Goal: Entertainment & Leisure: Consume media (video, audio)

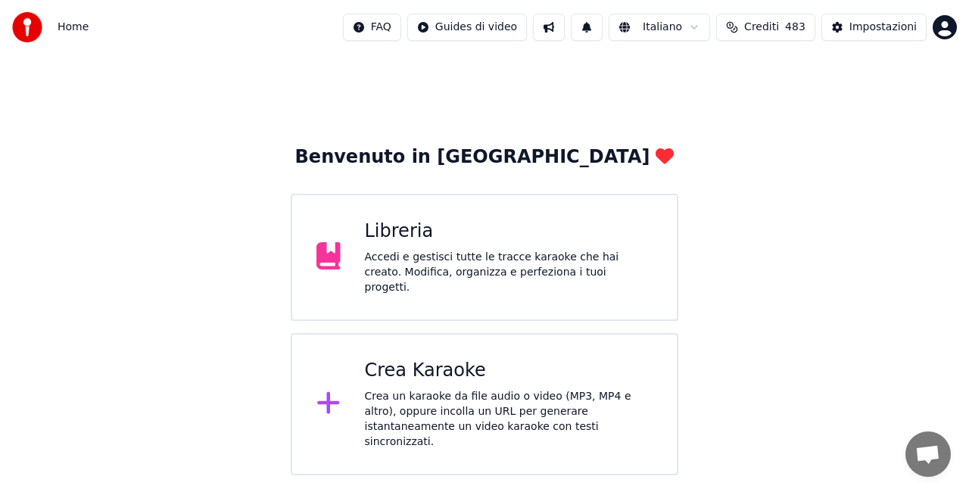
click at [360, 233] on div "Libreria Accedi e gestisci tutte le tracce karaoke che hai creato. Modifica, or…" at bounding box center [485, 257] width 388 height 127
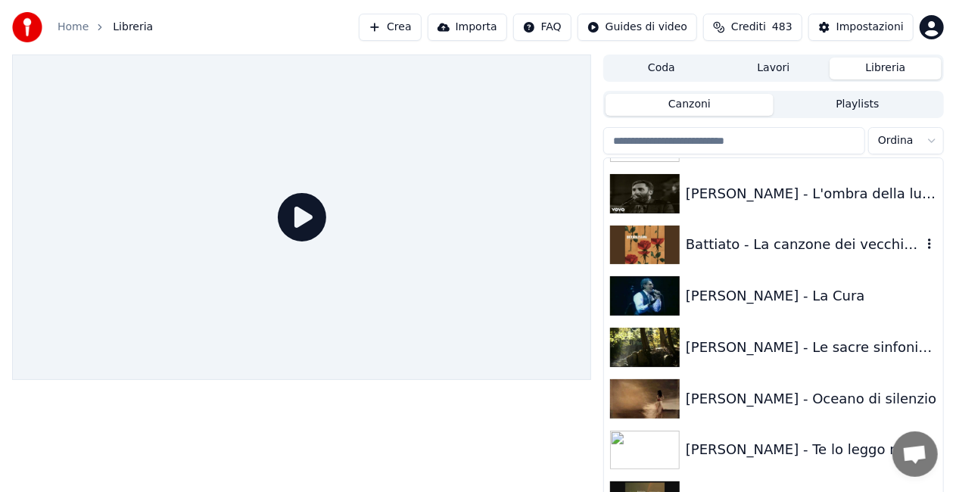
scroll to position [1514, 0]
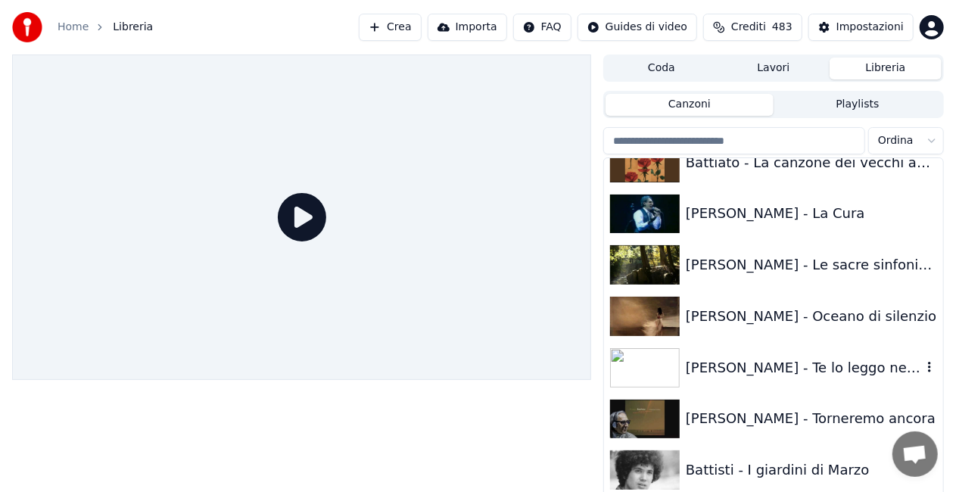
drag, startPoint x: 801, startPoint y: 368, endPoint x: 783, endPoint y: 341, distance: 32.3
click at [801, 359] on div "[PERSON_NAME] - Te lo leggo negli occhi" at bounding box center [804, 367] width 236 height 21
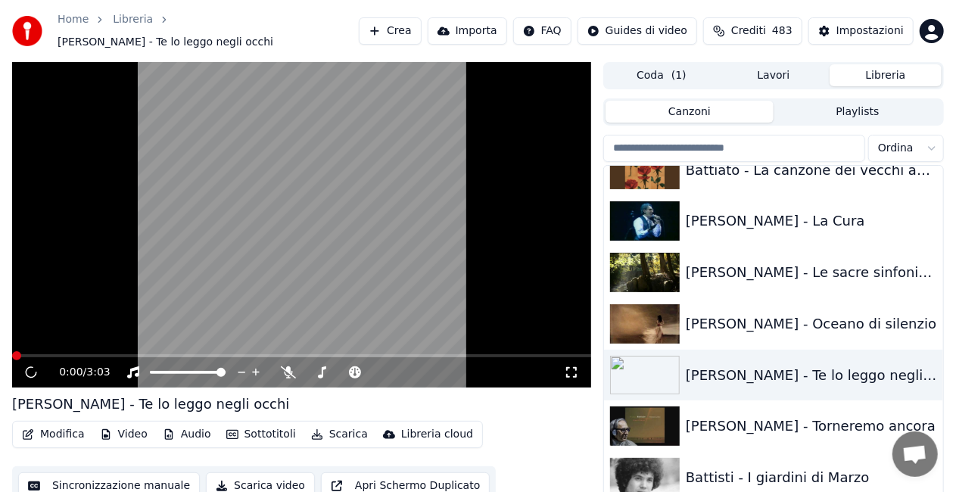
click at [572, 366] on icon at bounding box center [571, 372] width 15 height 12
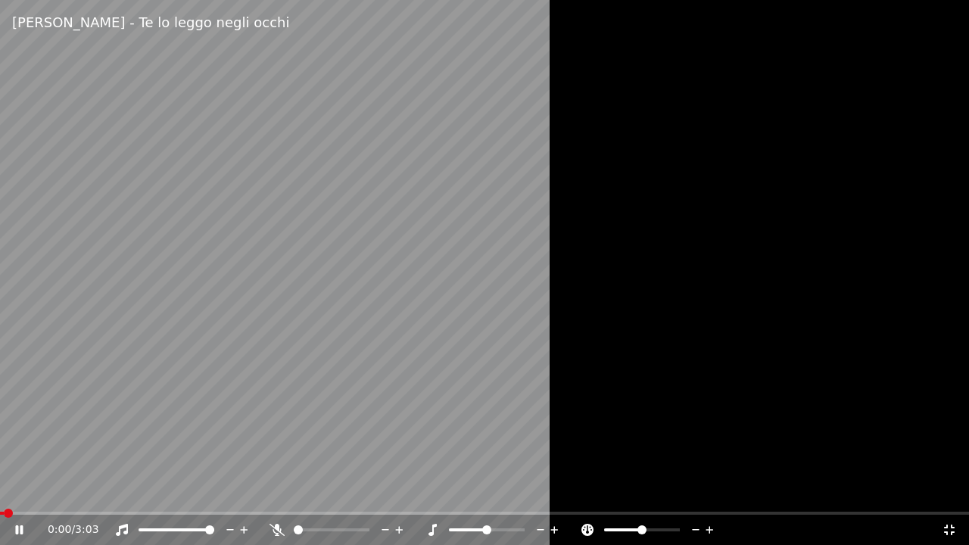
click at [392, 401] on video at bounding box center [484, 272] width 969 height 545
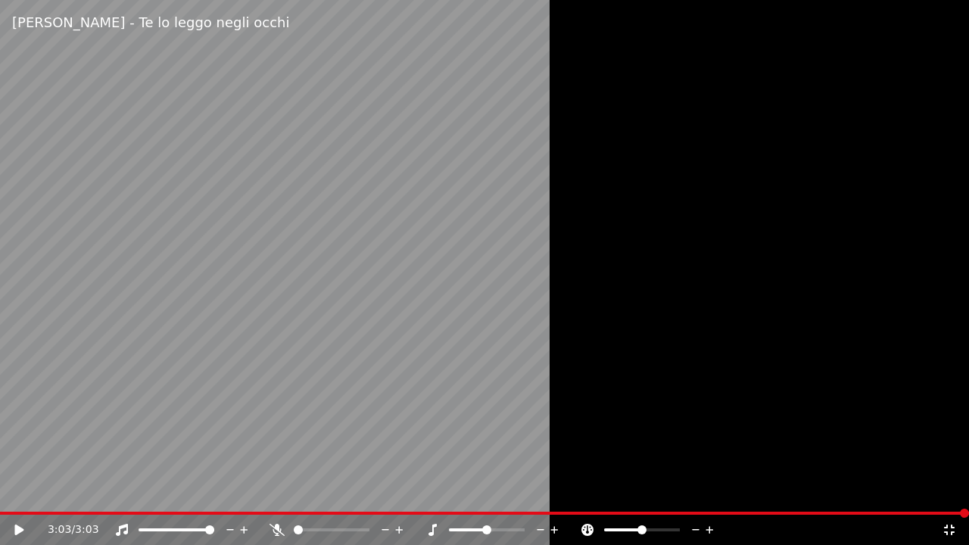
click at [945, 491] on icon at bounding box center [949, 530] width 11 height 11
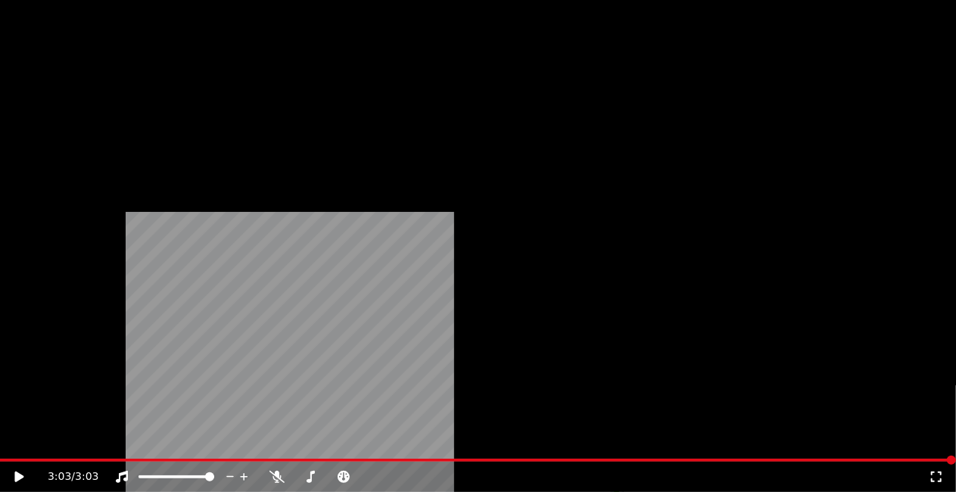
scroll to position [2800, 0]
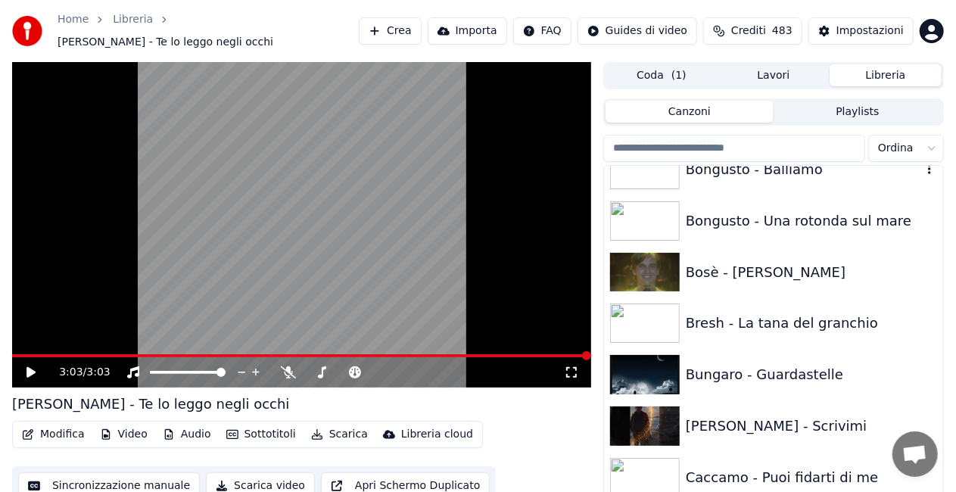
click at [783, 183] on div "Bongusto - Balliamo" at bounding box center [773, 169] width 339 height 51
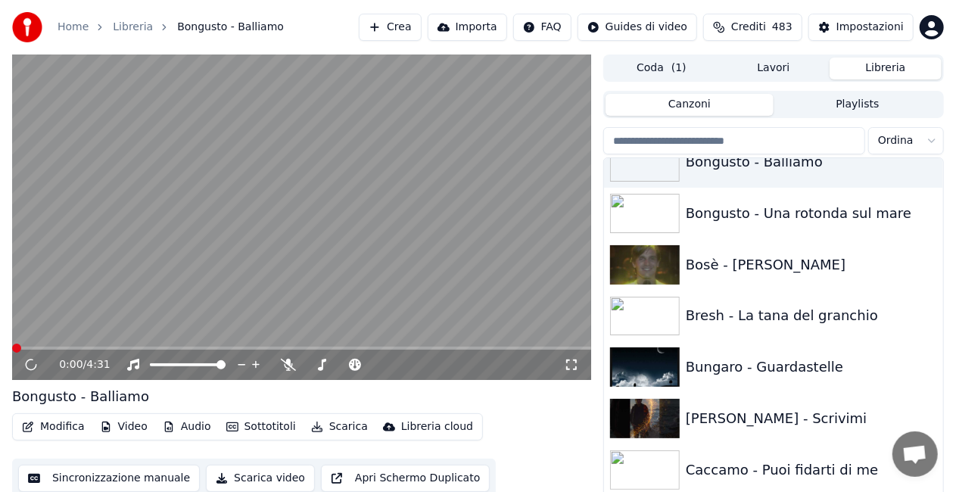
click at [572, 360] on icon at bounding box center [571, 365] width 15 height 12
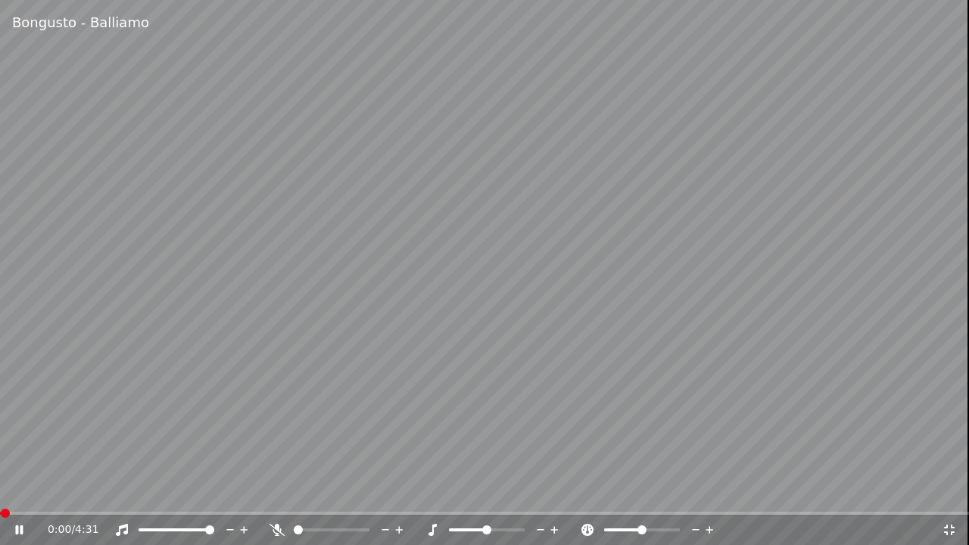
click at [439, 280] on video at bounding box center [484, 272] width 969 height 545
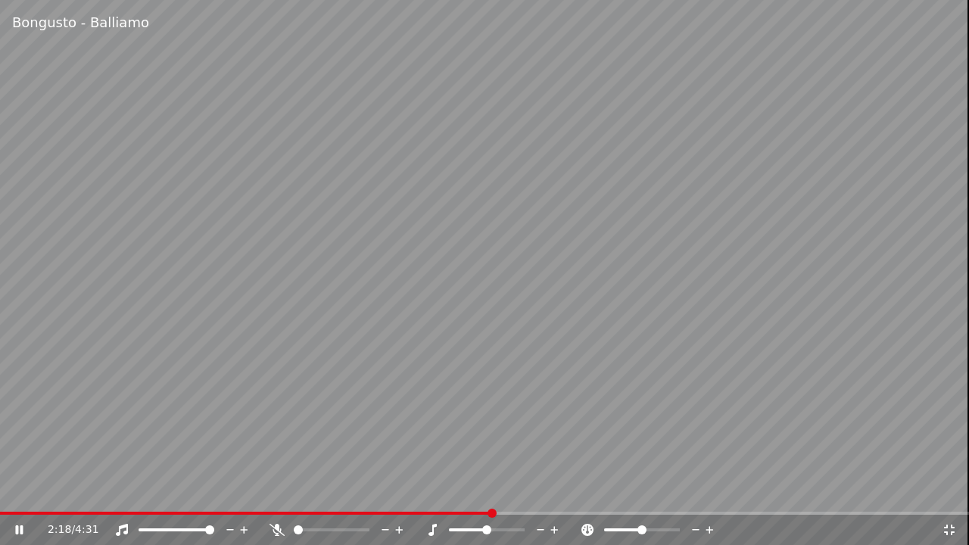
click at [38, 491] on video at bounding box center [484, 272] width 969 height 545
click at [37, 491] on div "Bongusto - Balliamo 2:18 / 4:31" at bounding box center [484, 272] width 969 height 545
click at [36, 491] on span at bounding box center [246, 513] width 493 height 3
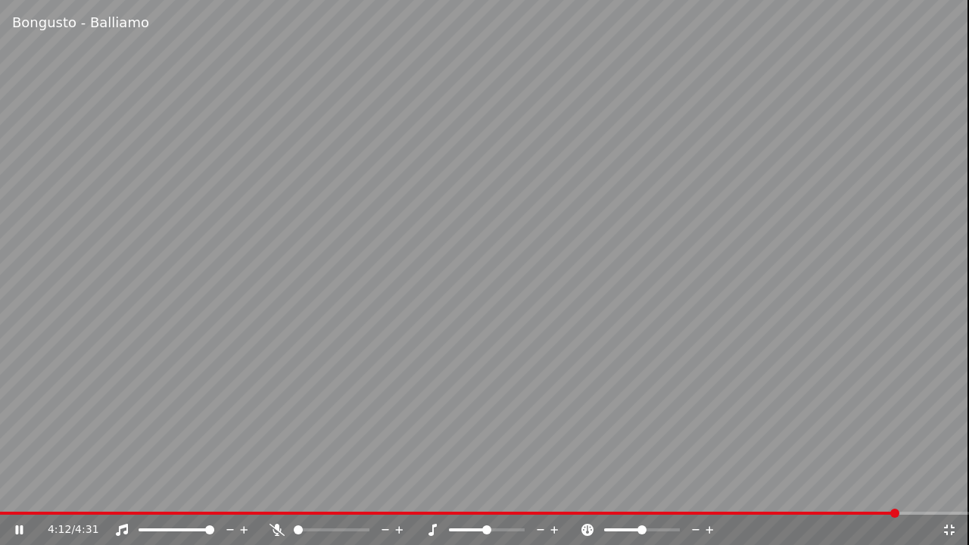
click at [949, 491] on icon at bounding box center [949, 530] width 15 height 12
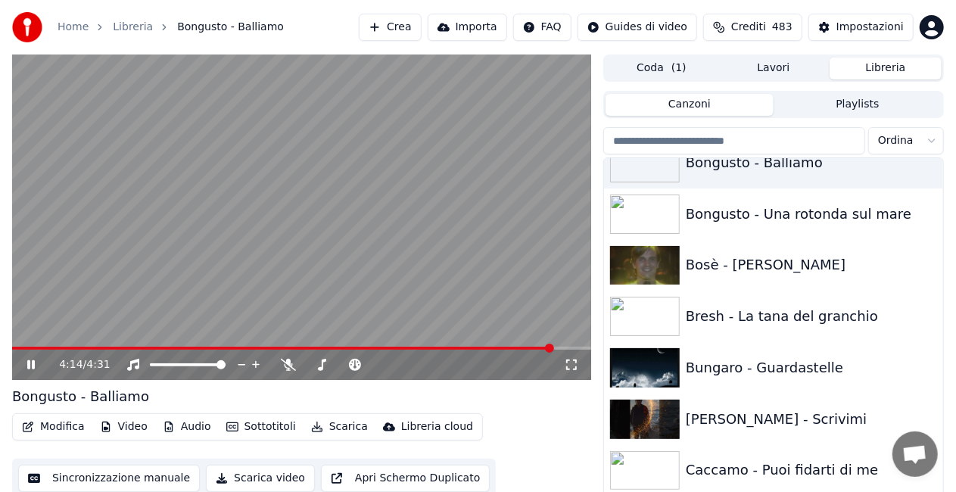
click at [294, 209] on video at bounding box center [301, 216] width 579 height 325
click at [760, 369] on div "Bungaro - Guardastelle" at bounding box center [804, 367] width 236 height 21
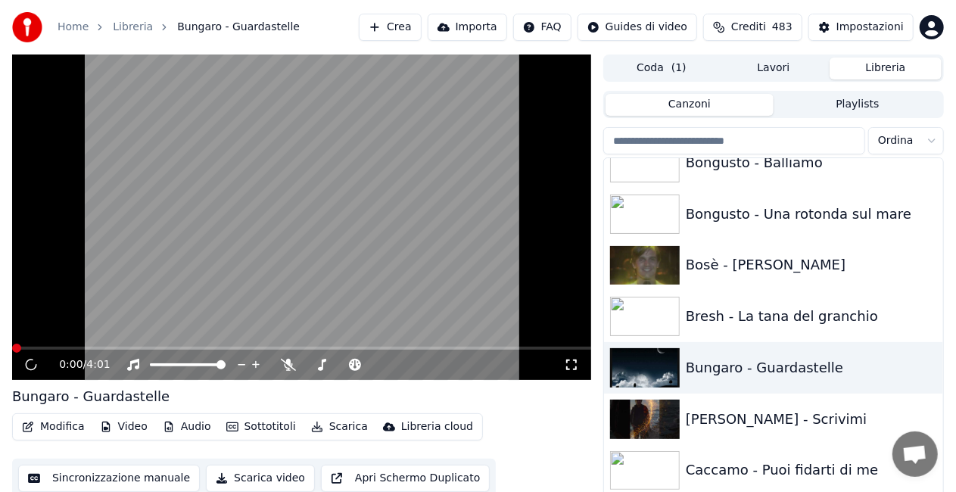
click at [575, 368] on icon at bounding box center [571, 365] width 15 height 12
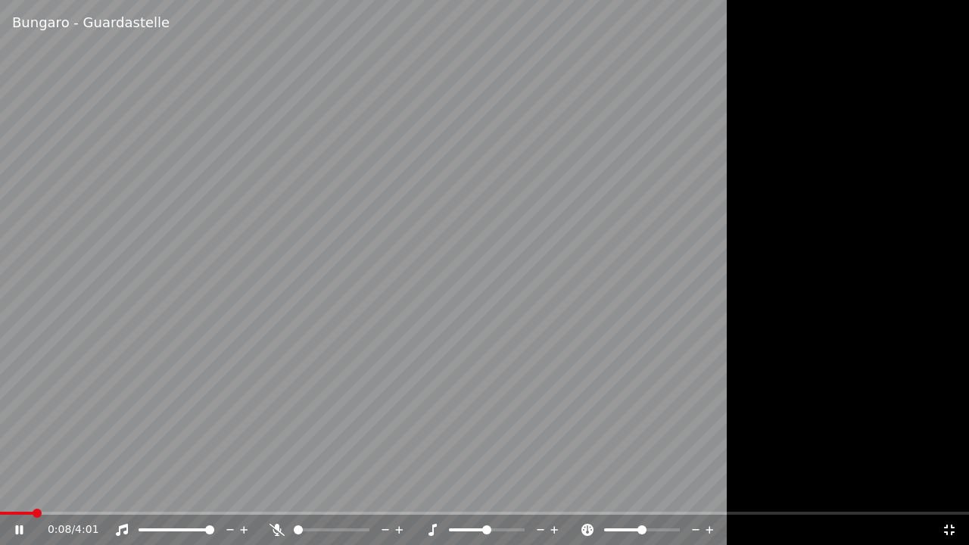
click at [946, 491] on icon at bounding box center [949, 530] width 11 height 11
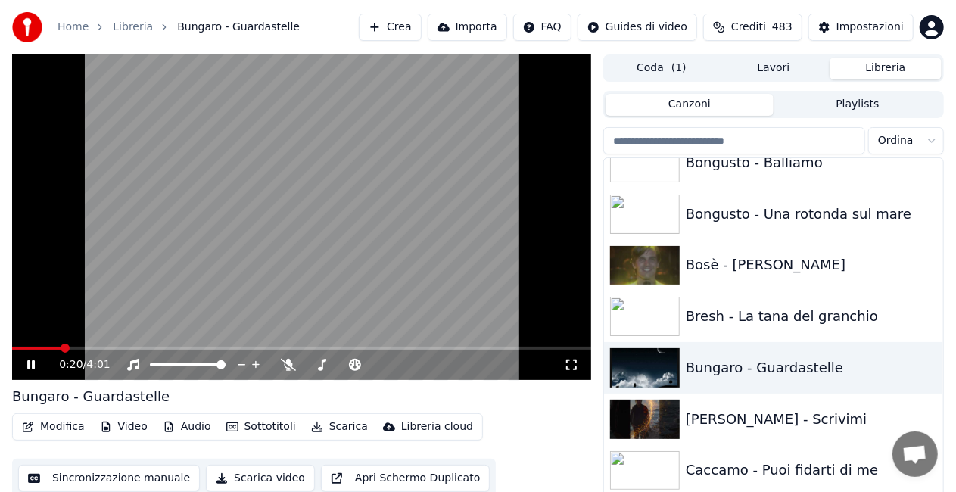
drag, startPoint x: 573, startPoint y: 366, endPoint x: 572, endPoint y: 383, distance: 16.7
click at [572, 366] on icon at bounding box center [571, 365] width 15 height 12
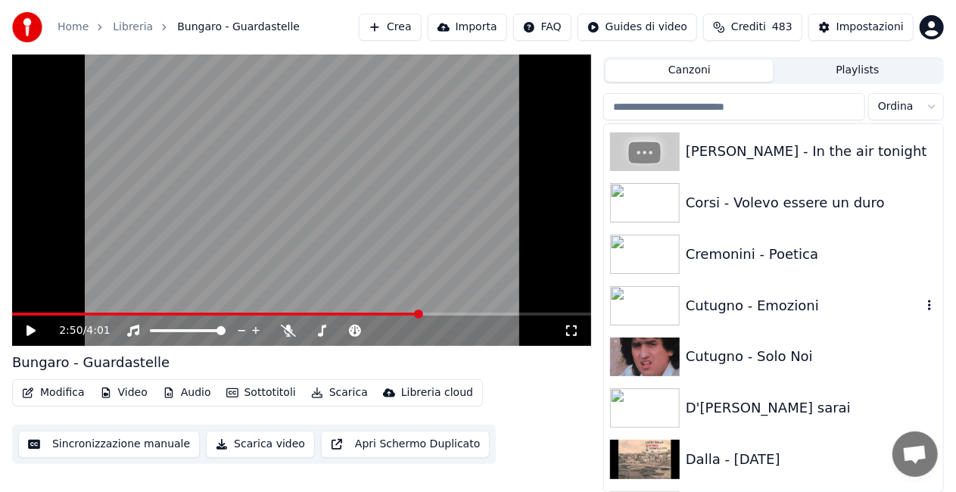
scroll to position [4844, 0]
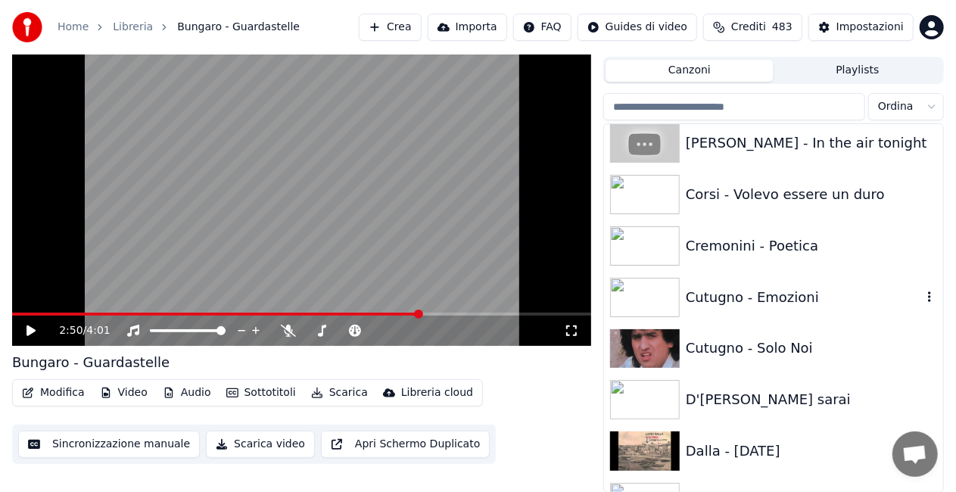
click at [802, 300] on div "Cutugno - Emozioni" at bounding box center [804, 297] width 236 height 21
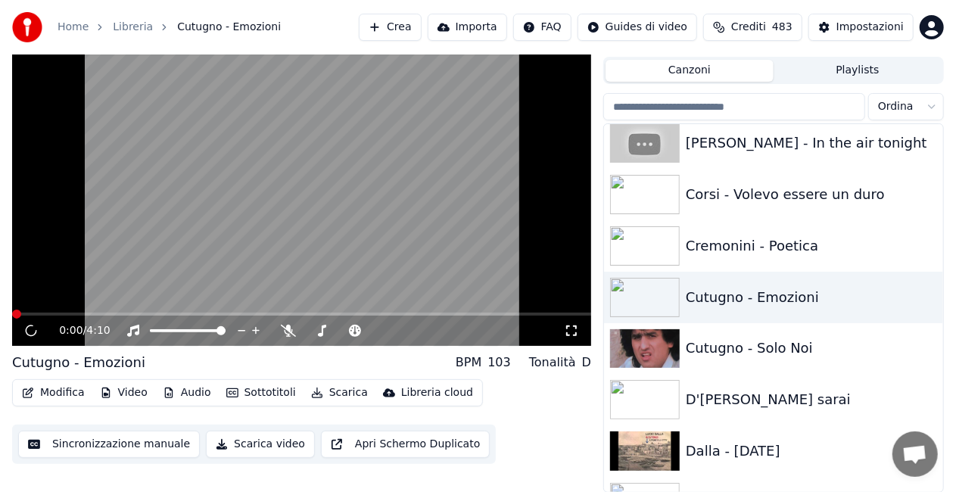
drag, startPoint x: 568, startPoint y: 333, endPoint x: 568, endPoint y: 350, distance: 16.7
click at [568, 333] on icon at bounding box center [571, 330] width 11 height 11
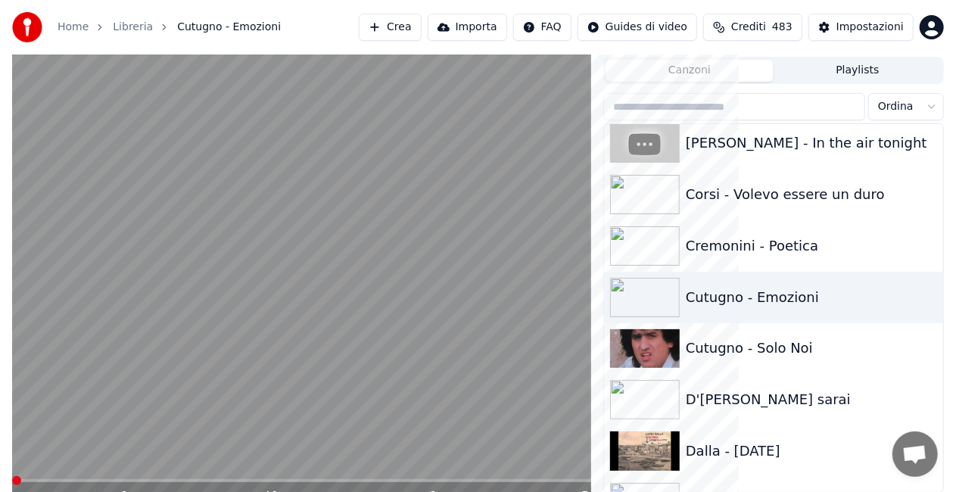
scroll to position [21, 0]
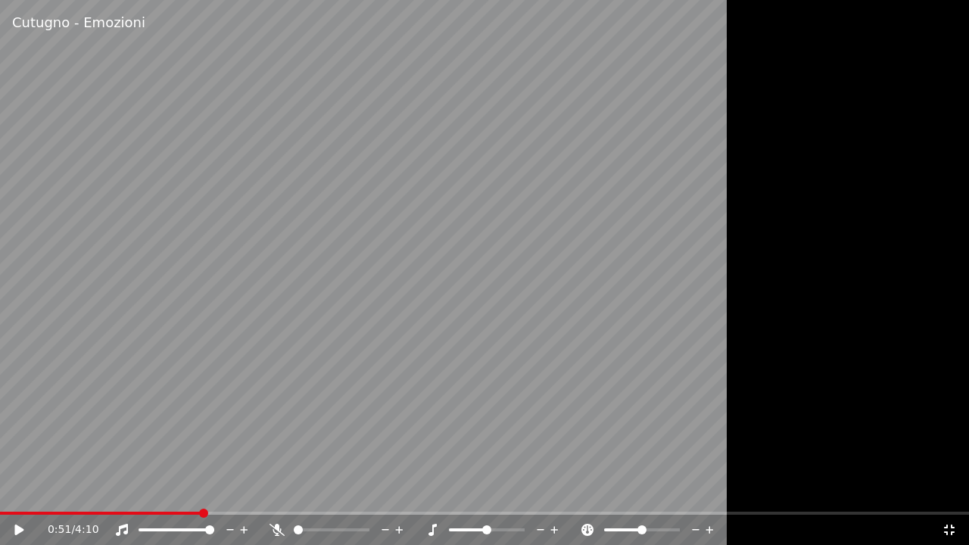
click at [226, 425] on video at bounding box center [484, 272] width 969 height 545
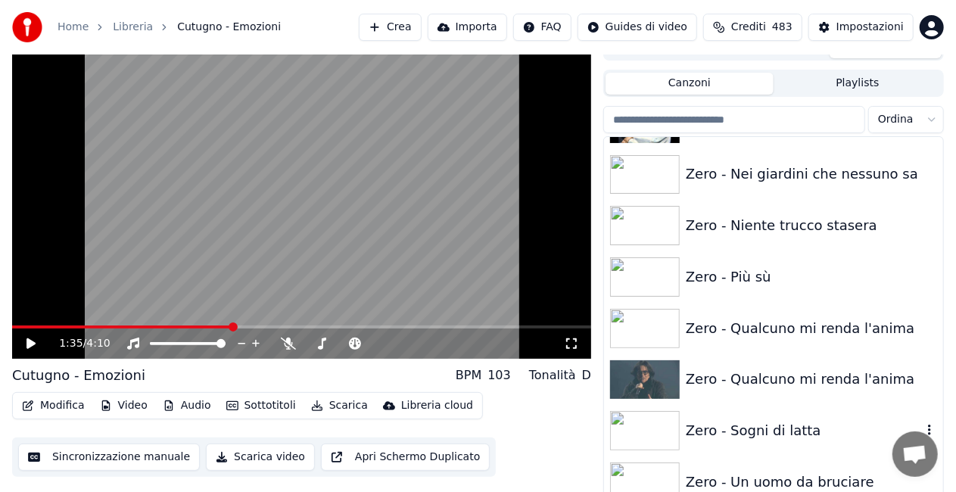
scroll to position [21993, 0]
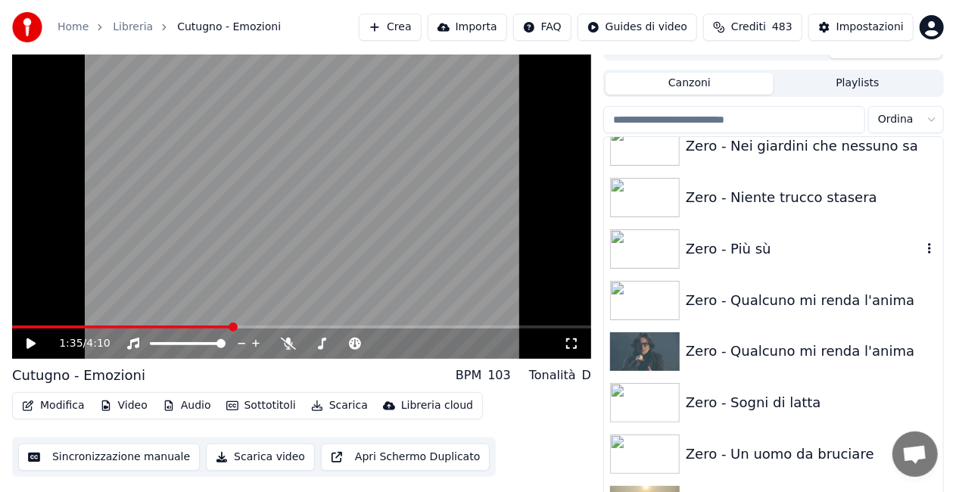
click at [787, 241] on div "Zero - Più sù" at bounding box center [804, 248] width 236 height 21
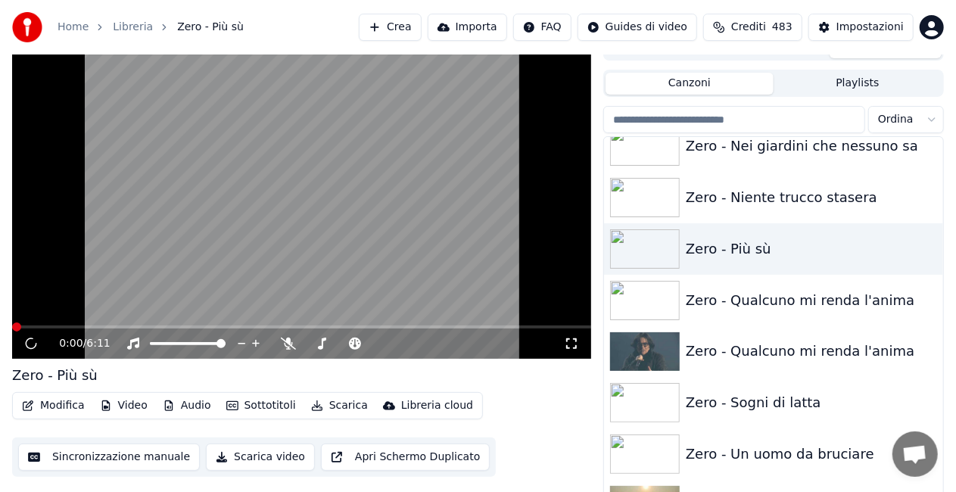
click at [572, 344] on icon at bounding box center [571, 344] width 15 height 12
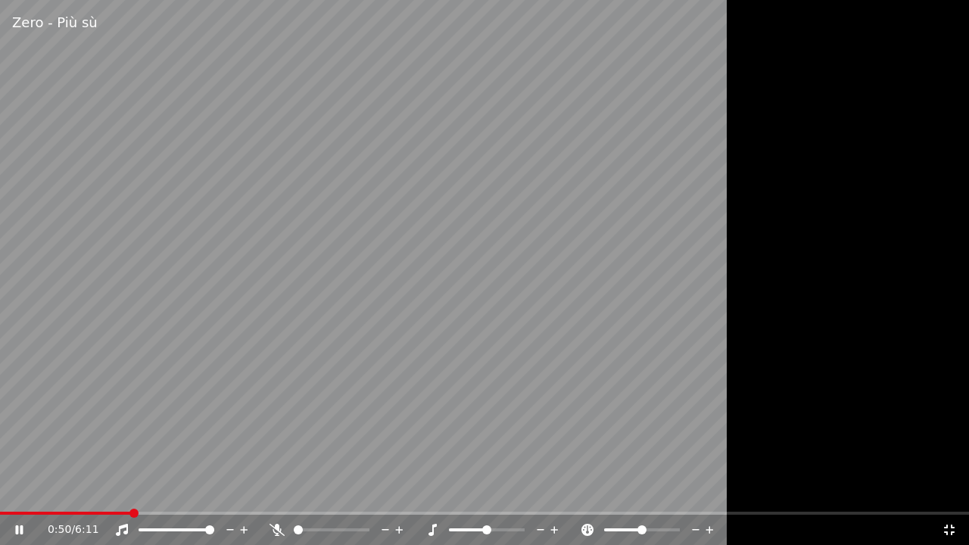
click at [23, 491] on span at bounding box center [65, 513] width 131 height 3
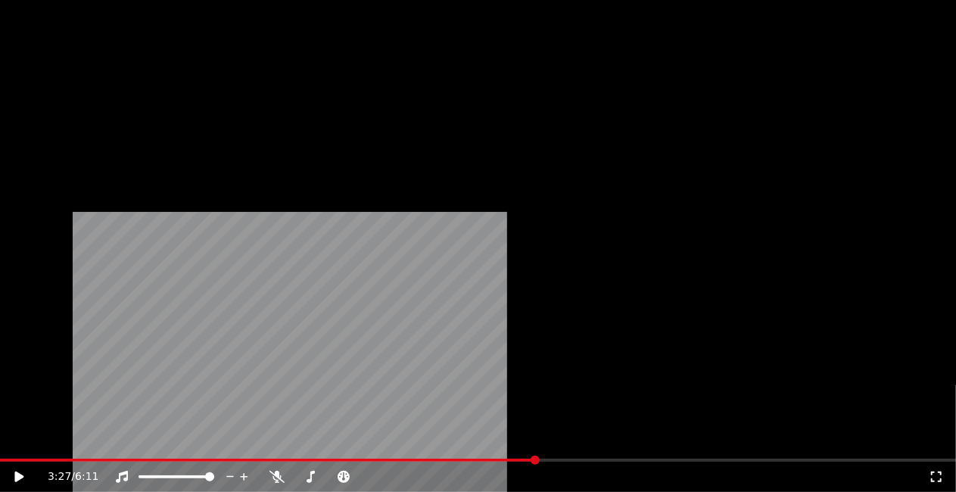
scroll to position [21695, 0]
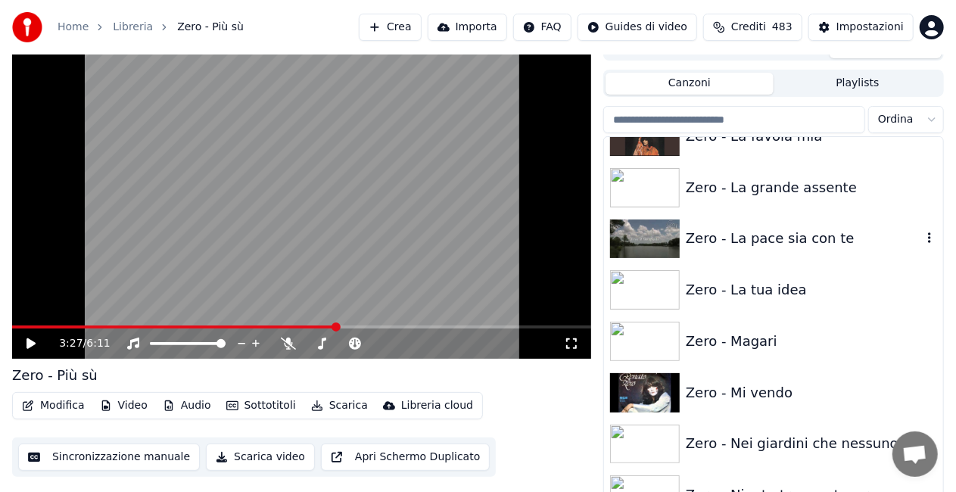
click at [837, 238] on div "Zero - La pace sia con te" at bounding box center [804, 238] width 236 height 21
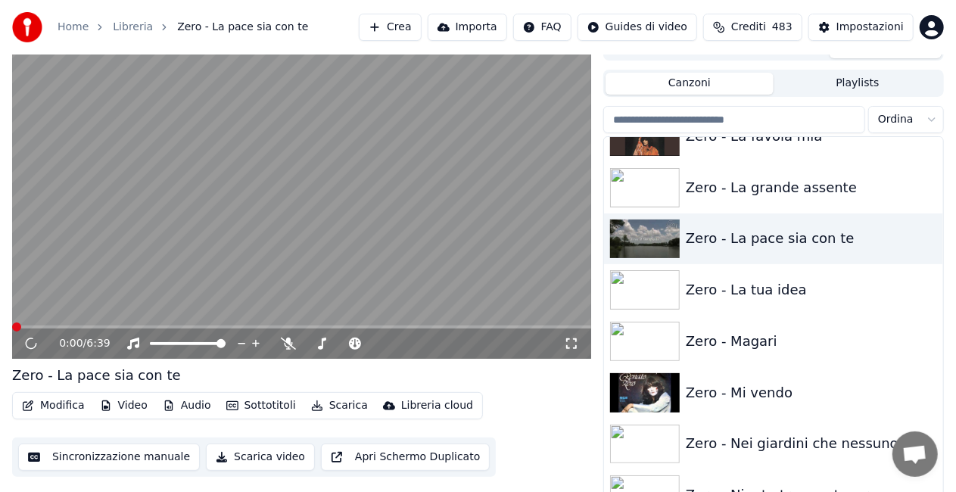
click at [577, 339] on icon at bounding box center [571, 344] width 15 height 12
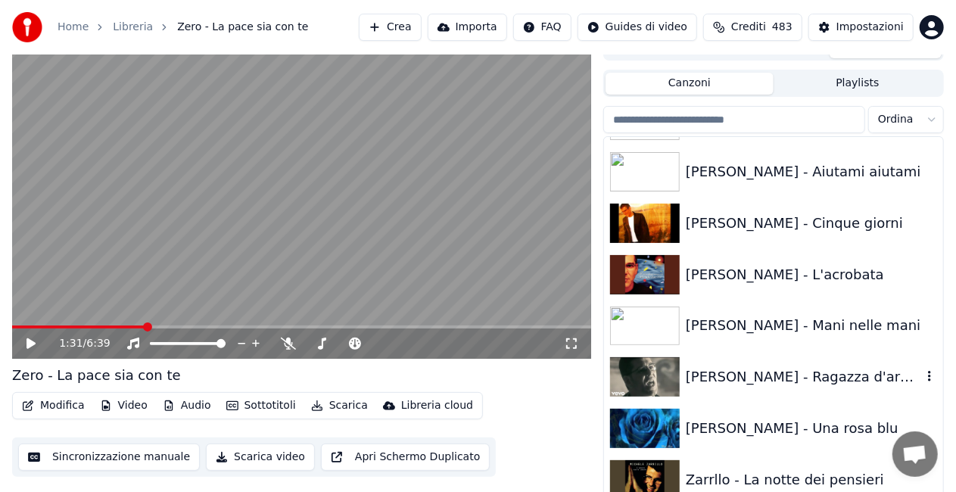
scroll to position [21013, 0]
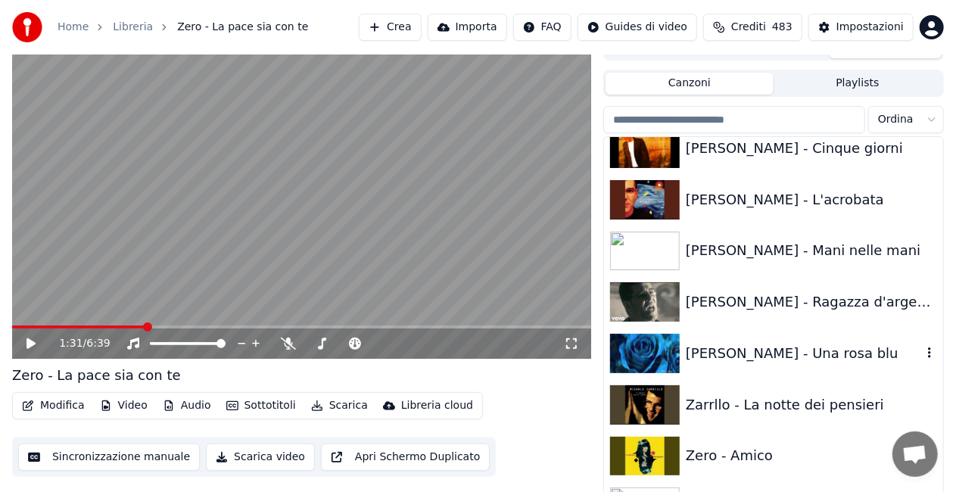
drag, startPoint x: 774, startPoint y: 350, endPoint x: 672, endPoint y: 338, distance: 102.2
click at [774, 350] on div "[PERSON_NAME] - Una rosa blu" at bounding box center [804, 353] width 236 height 21
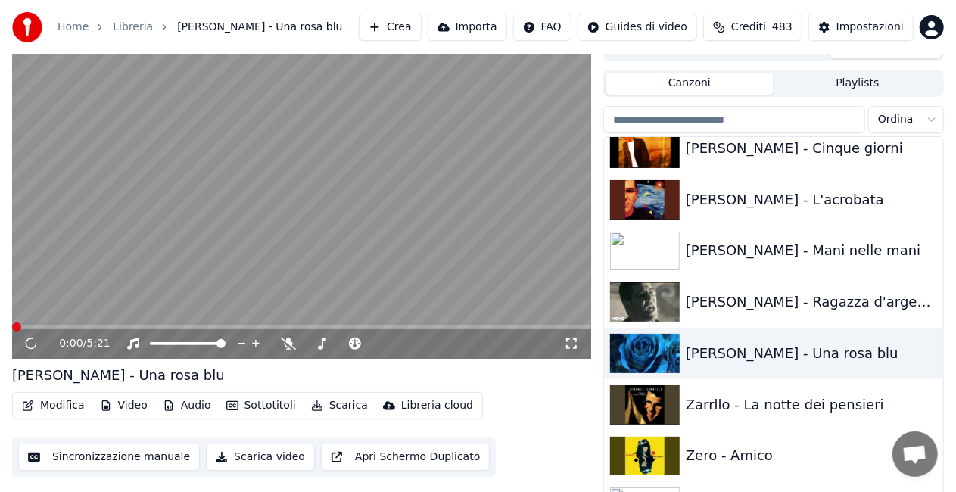
click at [577, 340] on icon at bounding box center [571, 343] width 11 height 11
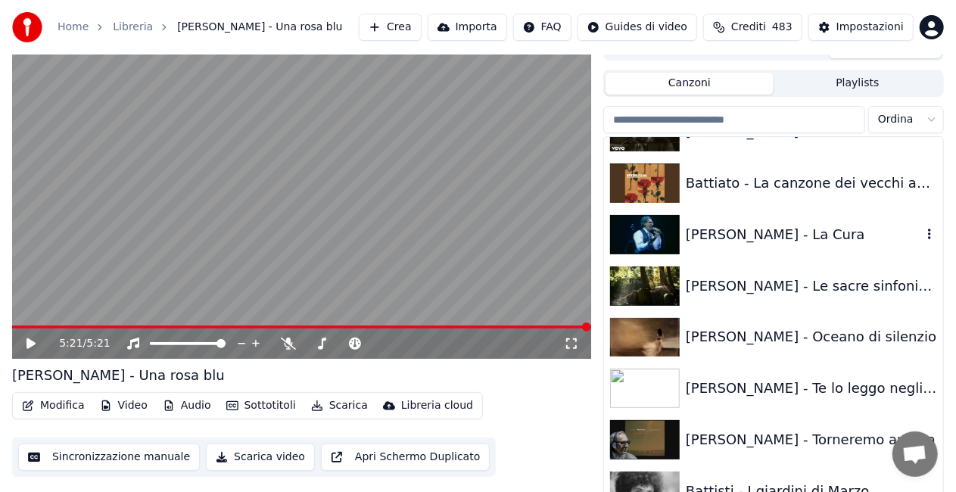
scroll to position [1426, 0]
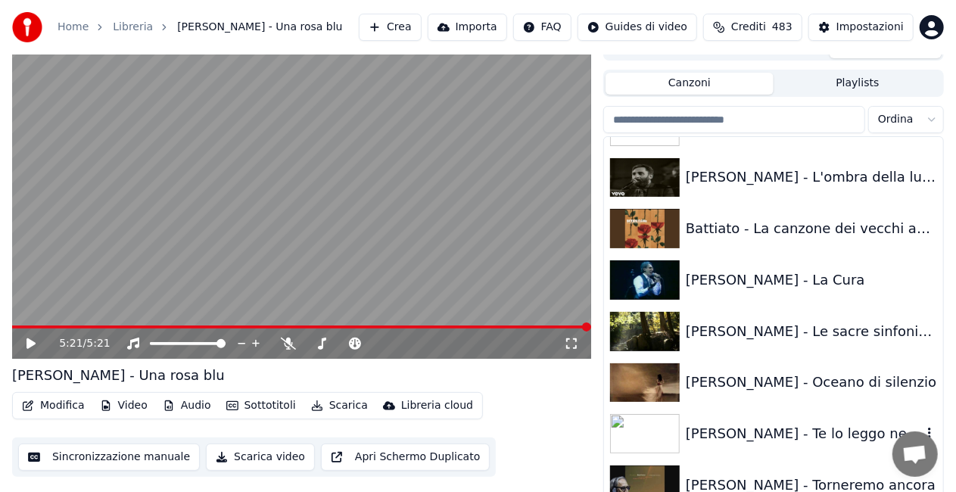
drag, startPoint x: 821, startPoint y: 442, endPoint x: 783, endPoint y: 430, distance: 40.5
click at [821, 441] on div "[PERSON_NAME] - Te lo leggo negli occhi" at bounding box center [804, 433] width 236 height 21
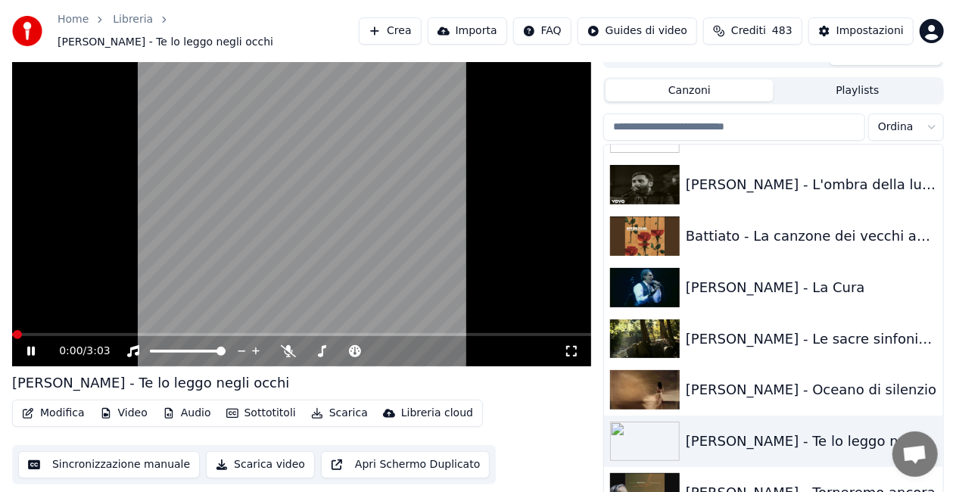
click at [575, 345] on icon at bounding box center [571, 351] width 15 height 12
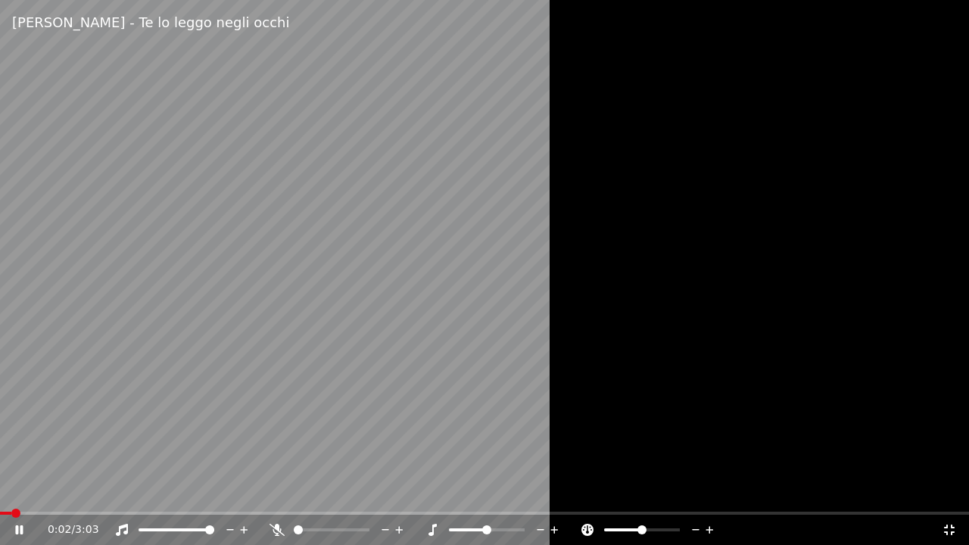
click at [281, 491] on icon at bounding box center [276, 530] width 15 height 12
click at [29, 491] on div "0:55 / 3:03" at bounding box center [484, 530] width 969 height 30
click at [26, 491] on span at bounding box center [13, 513] width 26 height 3
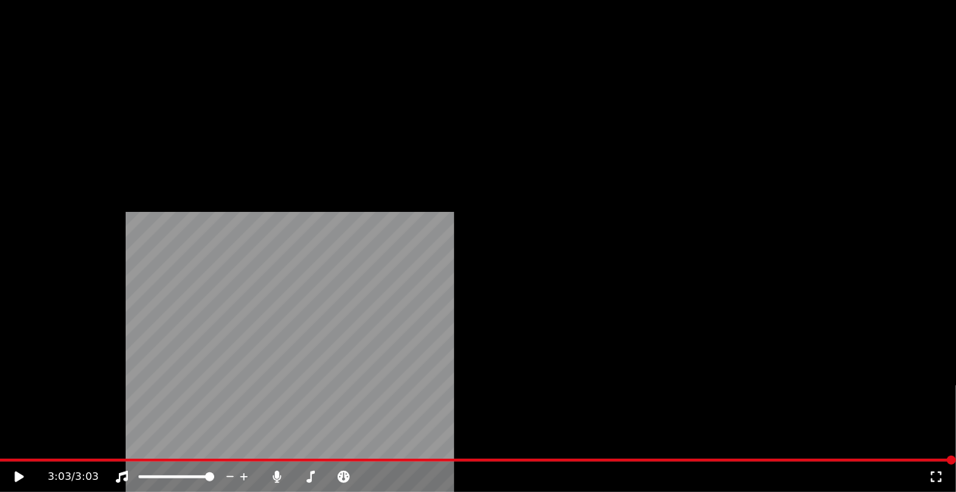
scroll to position [366, 0]
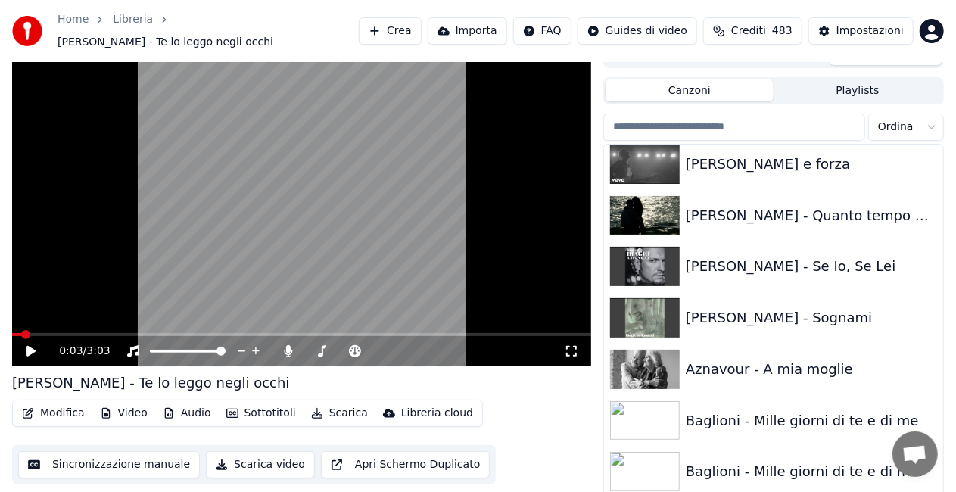
click at [20, 333] on span at bounding box center [17, 334] width 10 height 3
click at [572, 345] on icon at bounding box center [571, 351] width 15 height 12
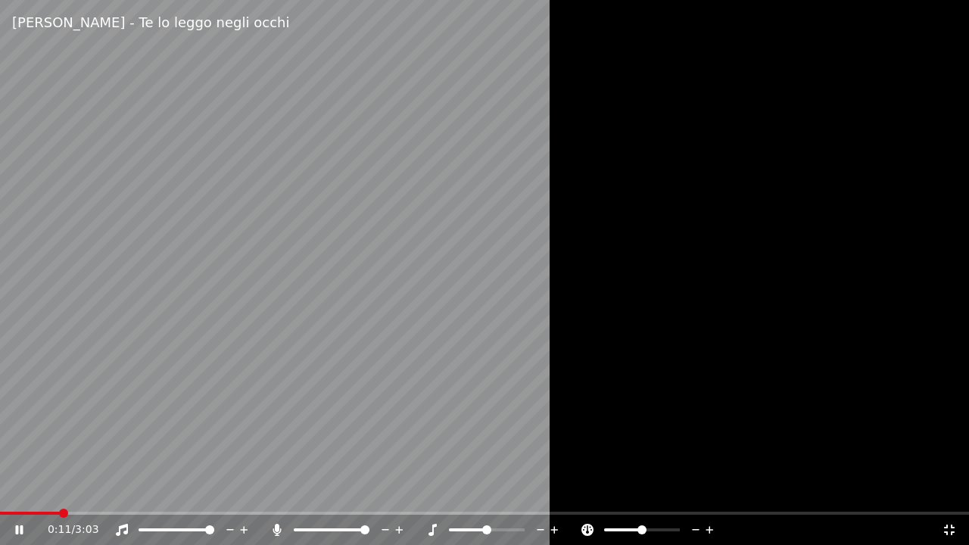
click at [272, 491] on icon at bounding box center [276, 530] width 15 height 12
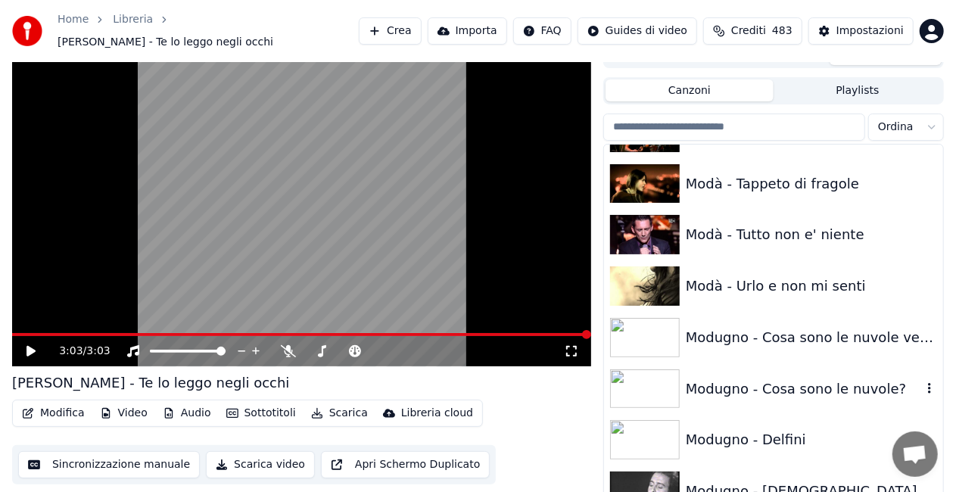
scroll to position [12830, 0]
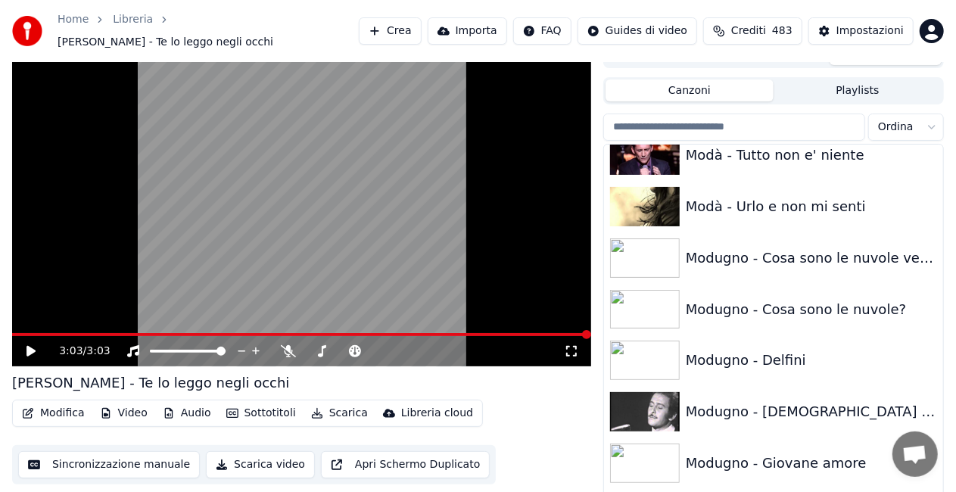
click at [789, 453] on div "Modugno - Giovane amore" at bounding box center [804, 463] width 236 height 21
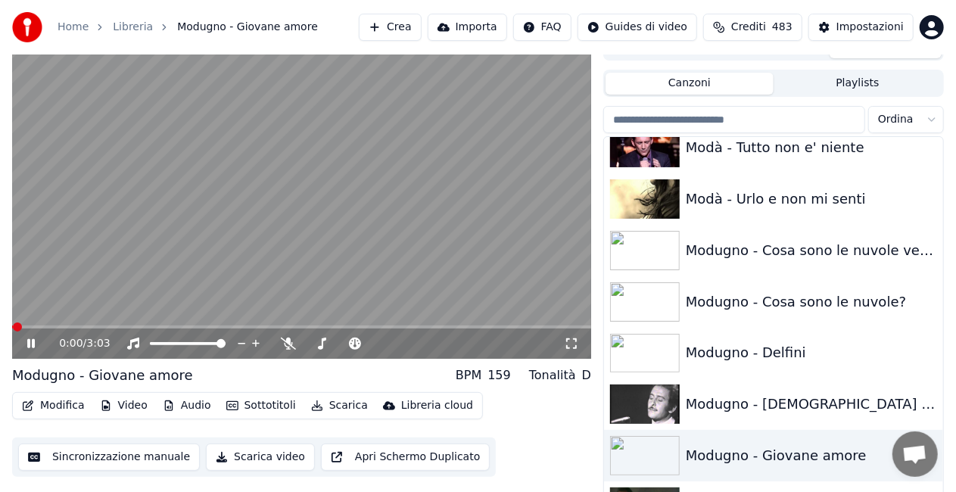
click at [577, 343] on icon at bounding box center [571, 344] width 15 height 12
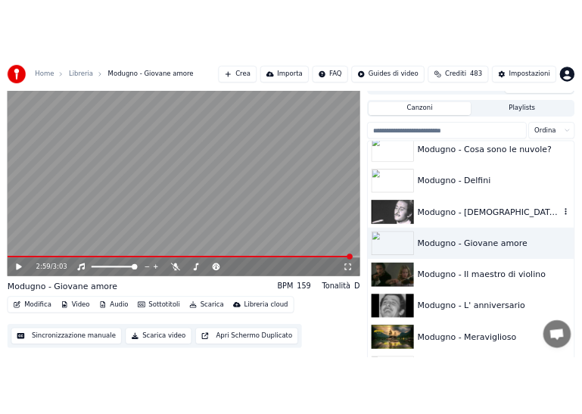
scroll to position [13057, 0]
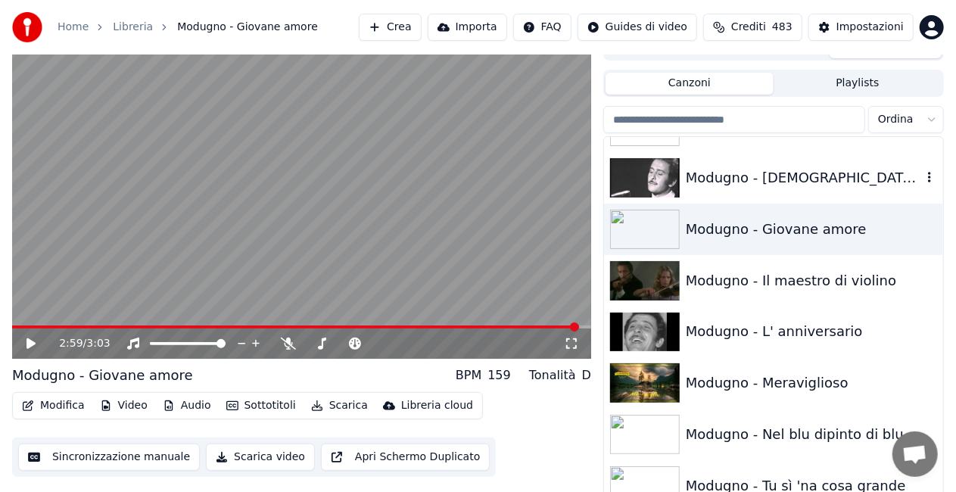
click at [783, 176] on div "Modugno - [DEMOGRAPHIC_DATA] come ti amo" at bounding box center [804, 177] width 236 height 21
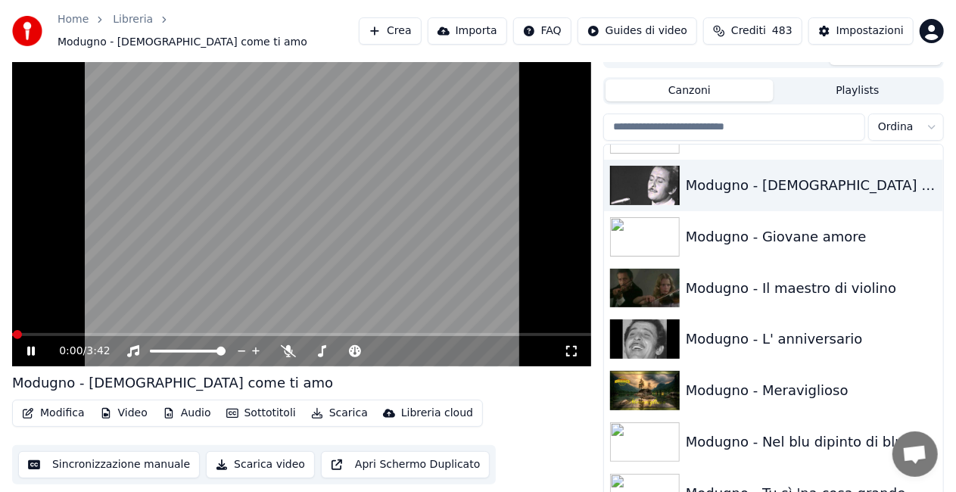
click at [566, 345] on icon at bounding box center [571, 351] width 15 height 12
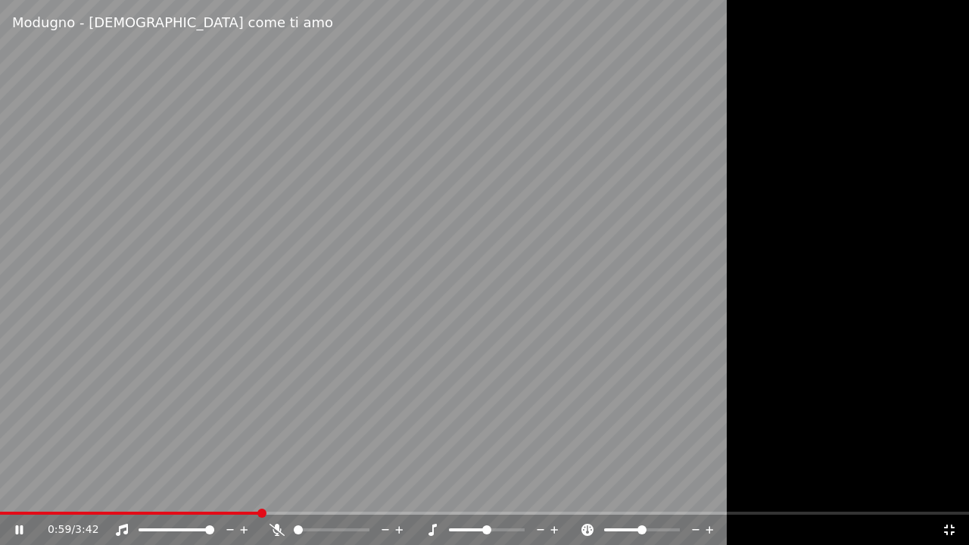
click at [942, 491] on icon at bounding box center [949, 530] width 15 height 12
